Goal: Transaction & Acquisition: Obtain resource

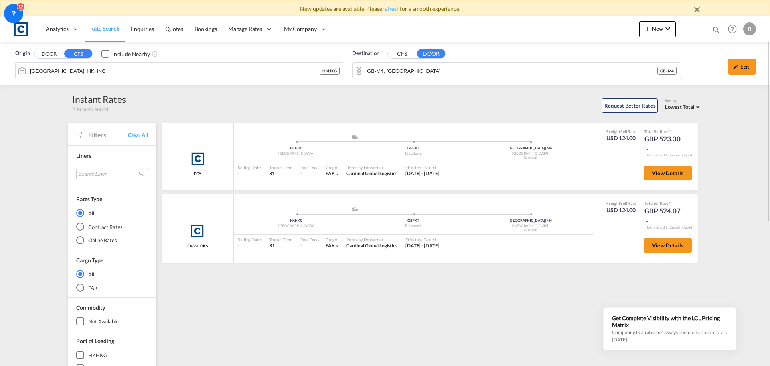
click at [52, 54] on button "DOOR" at bounding box center [49, 53] width 28 height 9
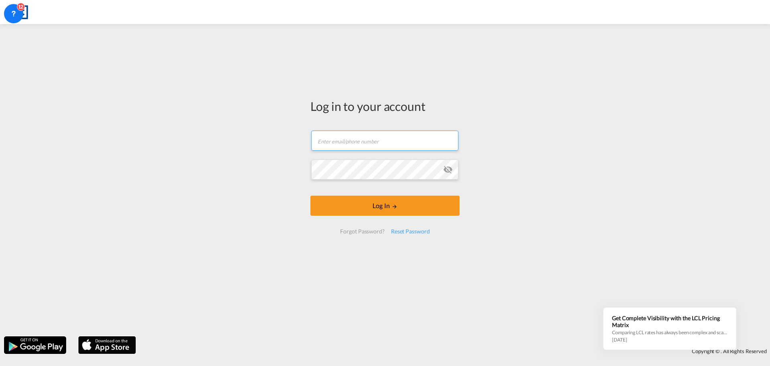
type input "[EMAIL_ADDRESS][PERSON_NAME][DOMAIN_NAME]"
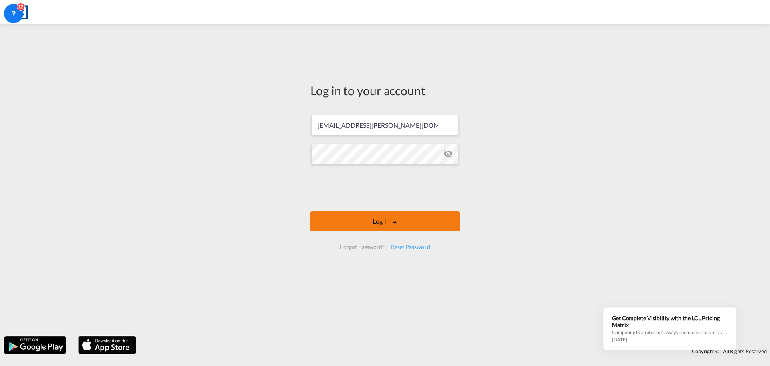
click at [385, 218] on button "Log In" at bounding box center [385, 221] width 149 height 20
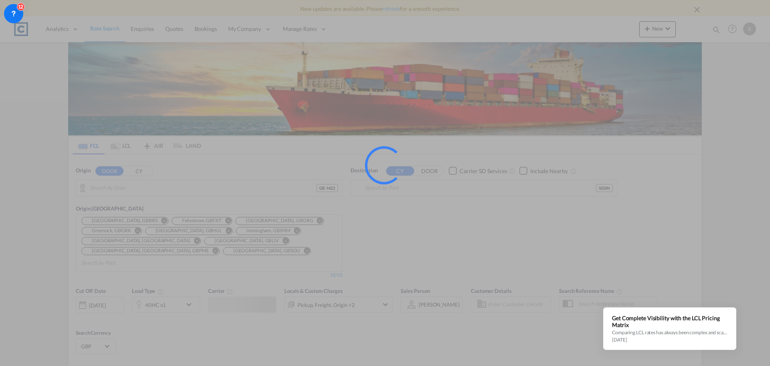
type input "GB-M22, [GEOGRAPHIC_DATA]"
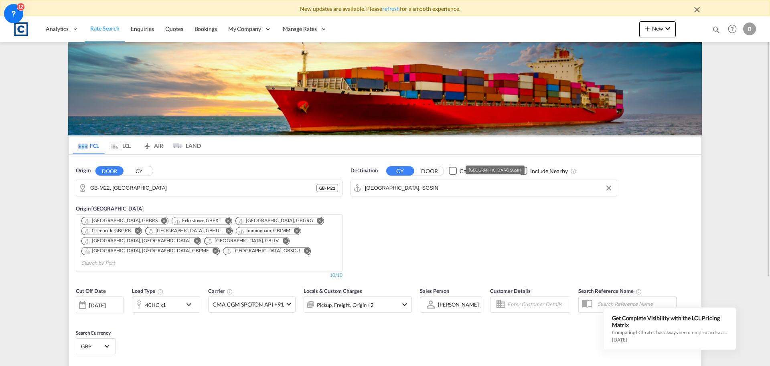
click at [425, 192] on input "Singapore, SGSIN" at bounding box center [489, 188] width 248 height 12
click at [433, 170] on button "DOOR" at bounding box center [430, 170] width 28 height 9
click at [406, 171] on button "CY" at bounding box center [400, 170] width 28 height 9
click at [401, 185] on body "New updates are available. Please refresh for a smooth experience. Analytics Re…" at bounding box center [385, 183] width 770 height 366
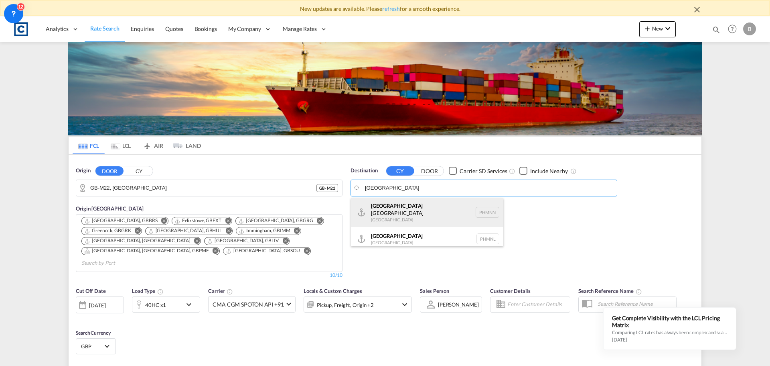
click at [404, 205] on div "Manila North Harbour Philippines PHMNN" at bounding box center [427, 212] width 152 height 29
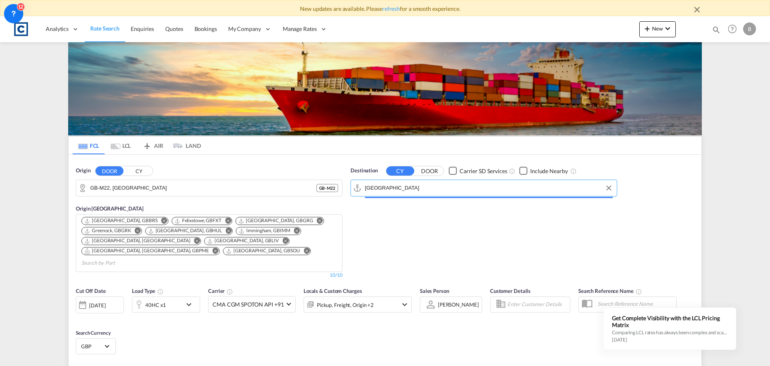
type input "[GEOGRAPHIC_DATA], [GEOGRAPHIC_DATA]"
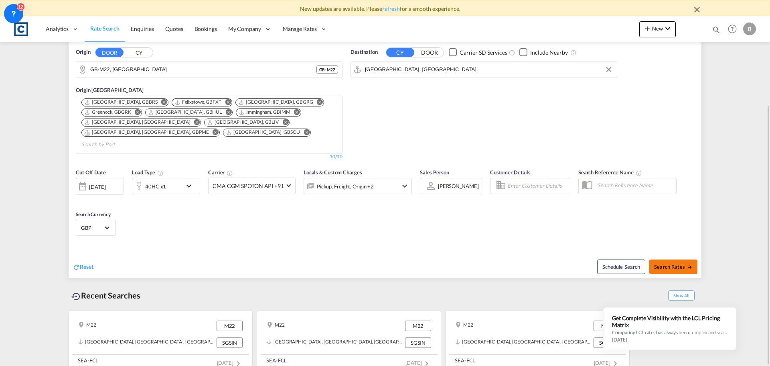
click at [675, 263] on span "Search Rates" at bounding box center [673, 266] width 39 height 6
type input "M22 to PHMNN / 11 Sep 2025"
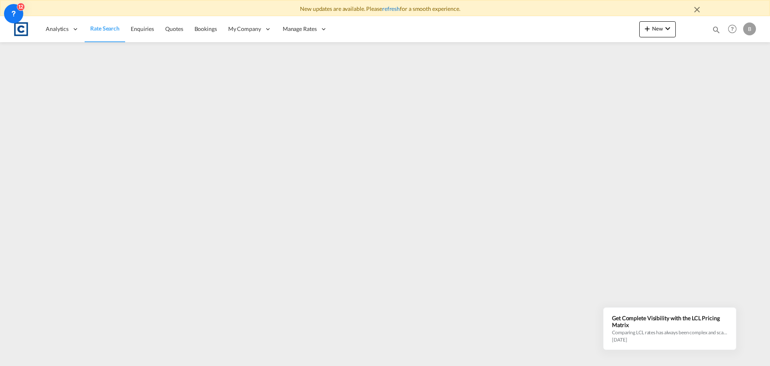
click at [396, 9] on link "refresh" at bounding box center [391, 8] width 18 height 7
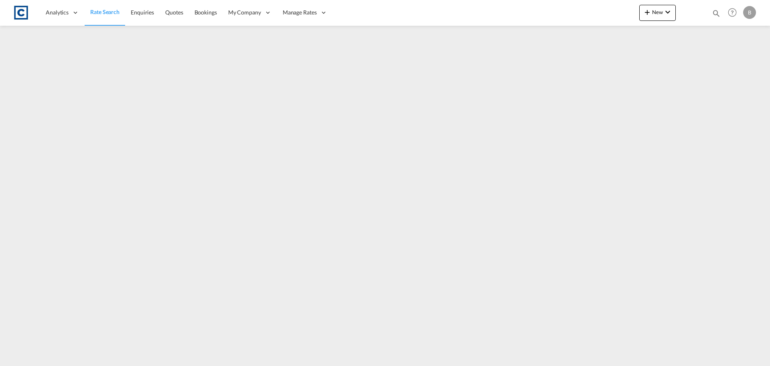
click at [22, 12] on img at bounding box center [21, 13] width 18 height 18
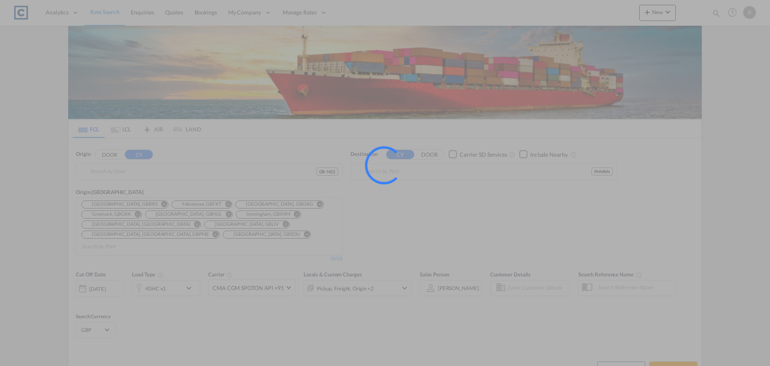
type input "GB-M22, [GEOGRAPHIC_DATA]"
type input "[GEOGRAPHIC_DATA], [GEOGRAPHIC_DATA]"
click at [123, 130] on div at bounding box center [385, 183] width 770 height 366
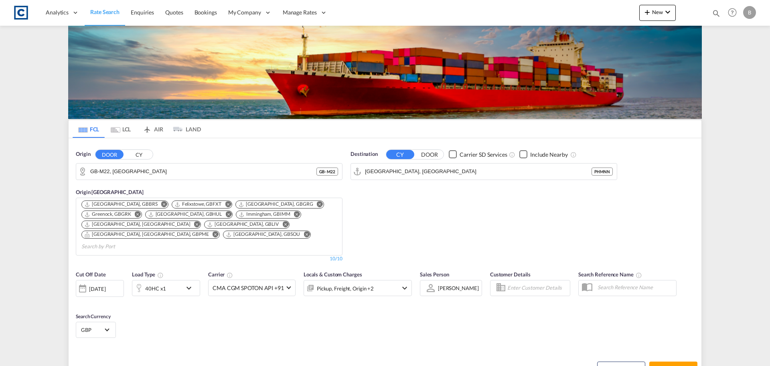
click at [123, 130] on md-tab-item "LCL" at bounding box center [121, 129] width 32 height 18
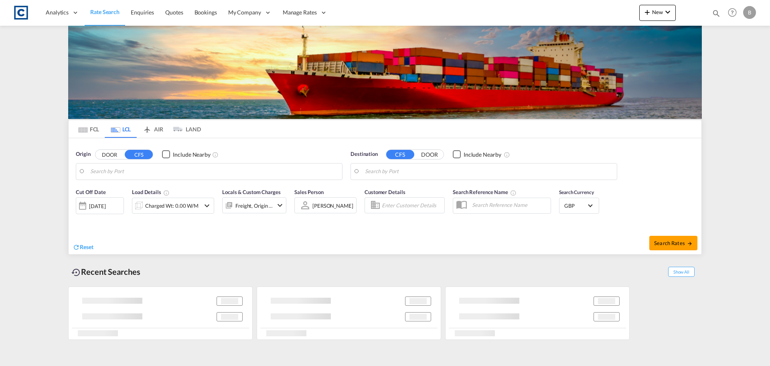
type input "[GEOGRAPHIC_DATA], HKHKG"
type input "GB-M4, [GEOGRAPHIC_DATA]"
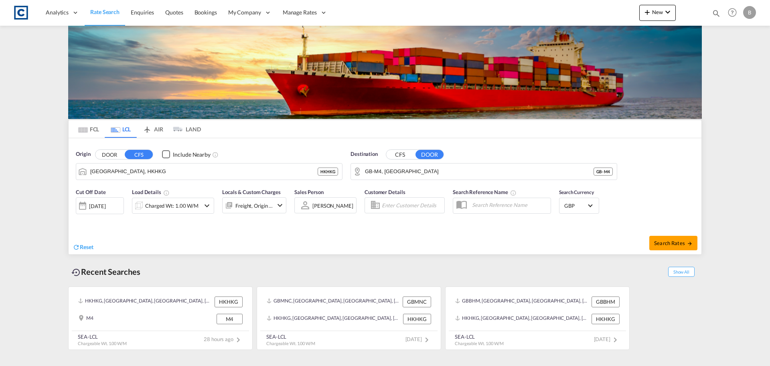
click at [109, 157] on button "DOOR" at bounding box center [110, 154] width 28 height 9
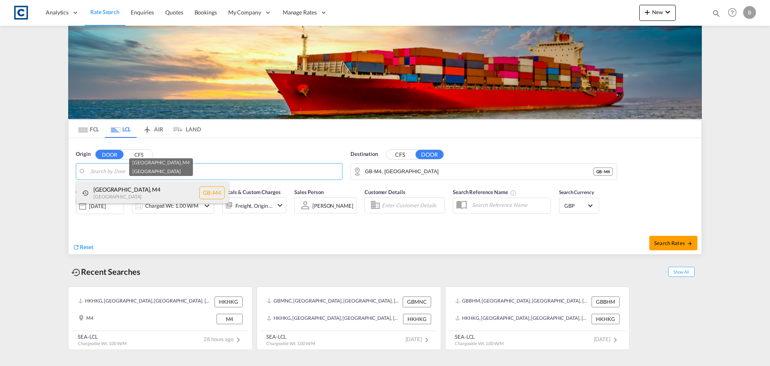
click at [118, 192] on div "[GEOGRAPHIC_DATA] , [GEOGRAPHIC_DATA] [GEOGRAPHIC_DATA]-M4" at bounding box center [152, 192] width 152 height 23
type input "GB-M4, [GEOGRAPHIC_DATA]"
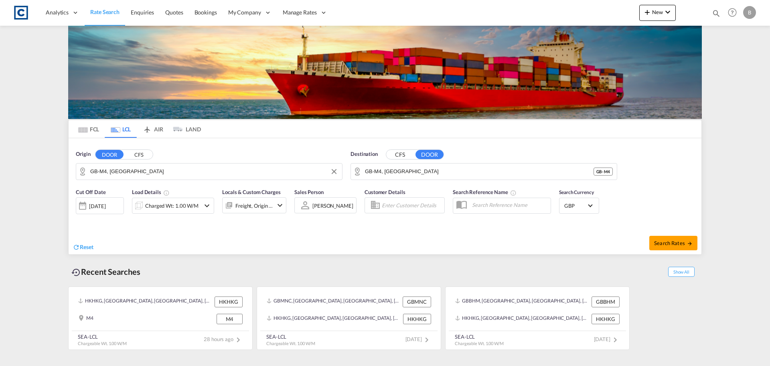
click at [407, 156] on button "CFS" at bounding box center [400, 154] width 28 height 9
click at [407, 171] on body "Analytics Reports Dashboard Rate Search Enquiries Quotes Bookings" at bounding box center [385, 183] width 770 height 366
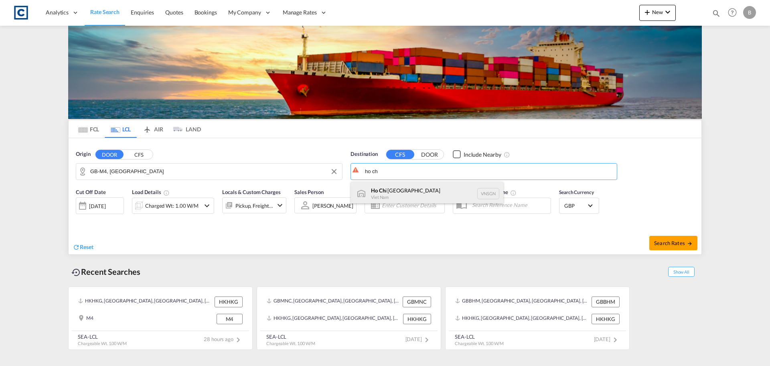
click at [397, 192] on div "Ho Ch i [GEOGRAPHIC_DATA] VNSGN" at bounding box center [427, 193] width 152 height 24
type input "[GEOGRAPHIC_DATA], VNSGN"
click at [250, 205] on div "Pickup, Freight +2" at bounding box center [255, 205] width 38 height 11
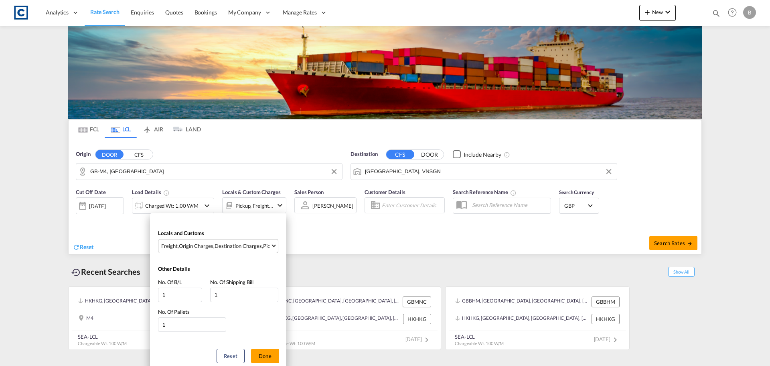
click at [248, 246] on div "Destination Charges" at bounding box center [238, 245] width 47 height 7
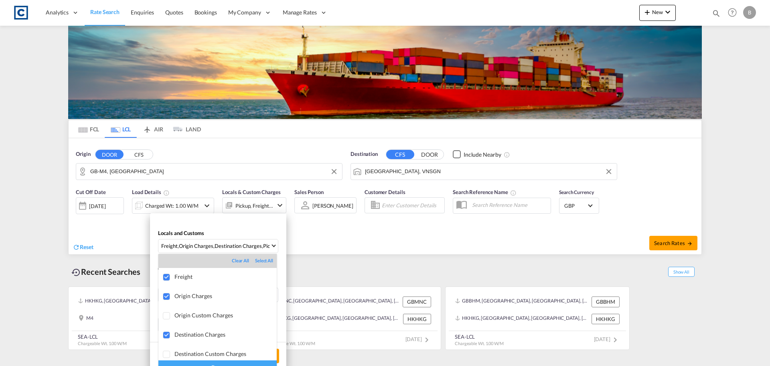
click at [401, 238] on md-backdrop at bounding box center [385, 183] width 770 height 366
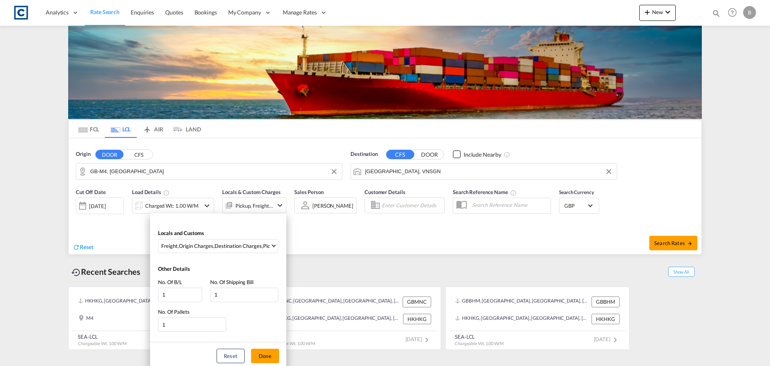
click at [668, 242] on div "Locals and Customs Freight , Origin Charges , Destination Charges , Pickup Char…" at bounding box center [385, 183] width 770 height 366
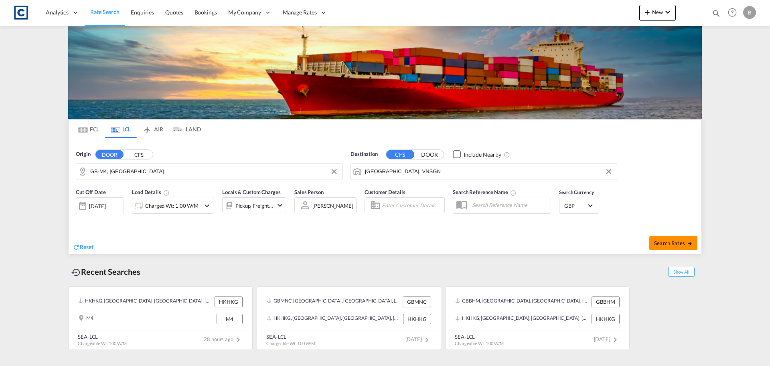
click at [667, 242] on span "Search Rates" at bounding box center [673, 243] width 39 height 6
type input "M4 to VNSGN / [DATE]"
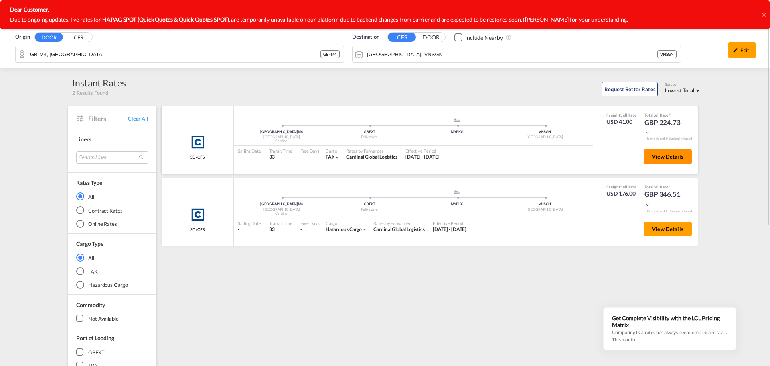
click at [671, 156] on span "View Details" at bounding box center [667, 156] width 31 height 6
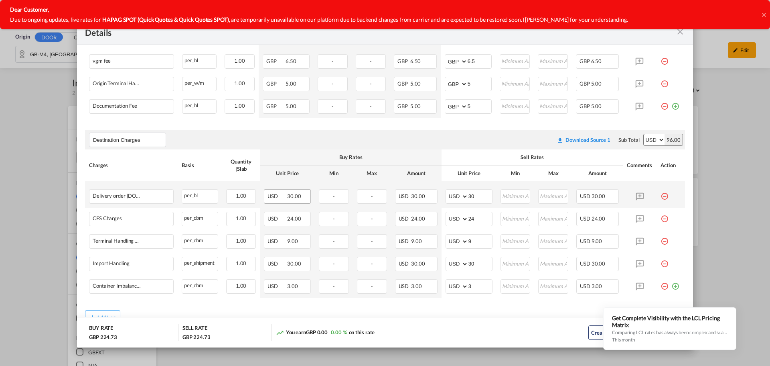
scroll to position [460, 0]
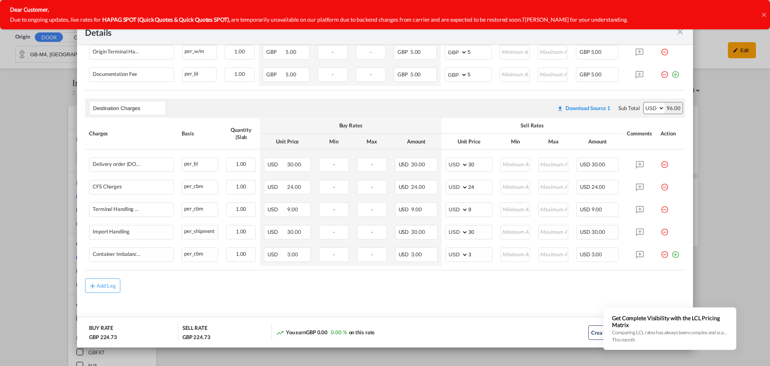
click at [460, 284] on div "Add Leg" at bounding box center [385, 285] width 600 height 14
